Goal: Task Accomplishment & Management: Use online tool/utility

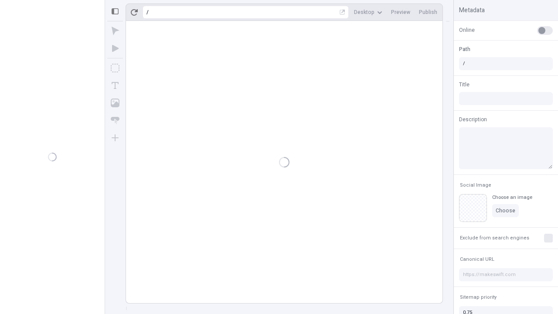
type input "/deep-link-adhaero"
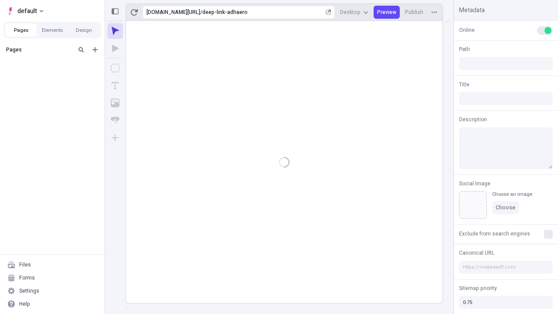
type input "/deep-link-adhaero"
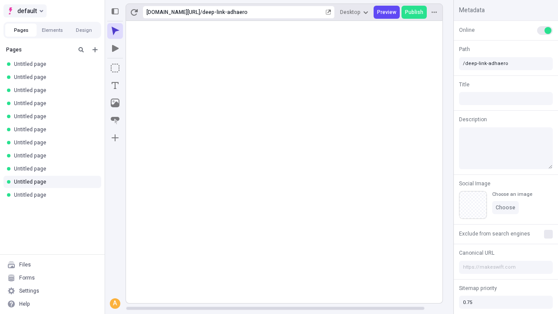
click at [24, 11] on span "default" at bounding box center [27, 11] width 20 height 10
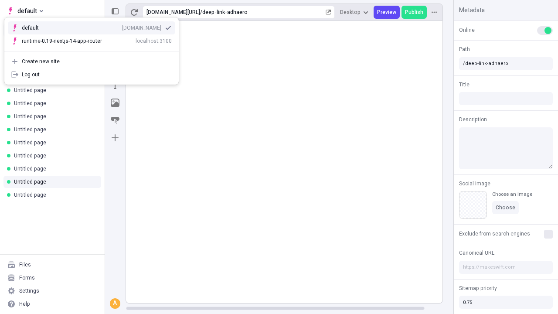
click at [122, 26] on div "[DOMAIN_NAME]" at bounding box center [141, 27] width 39 height 7
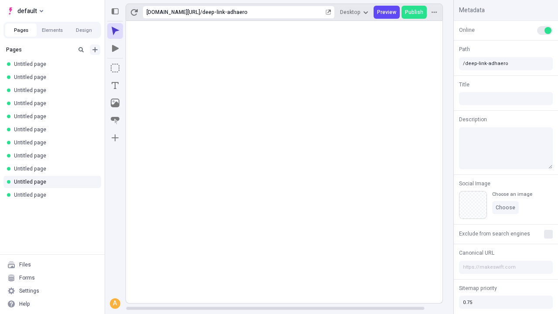
click at [95, 50] on icon "Add new" at bounding box center [94, 49] width 5 height 5
click at [141, 68] on span "Blank page" at bounding box center [146, 67] width 54 height 7
type input "/deep-link-adhaero"
